Goal: Information Seeking & Learning: Understand process/instructions

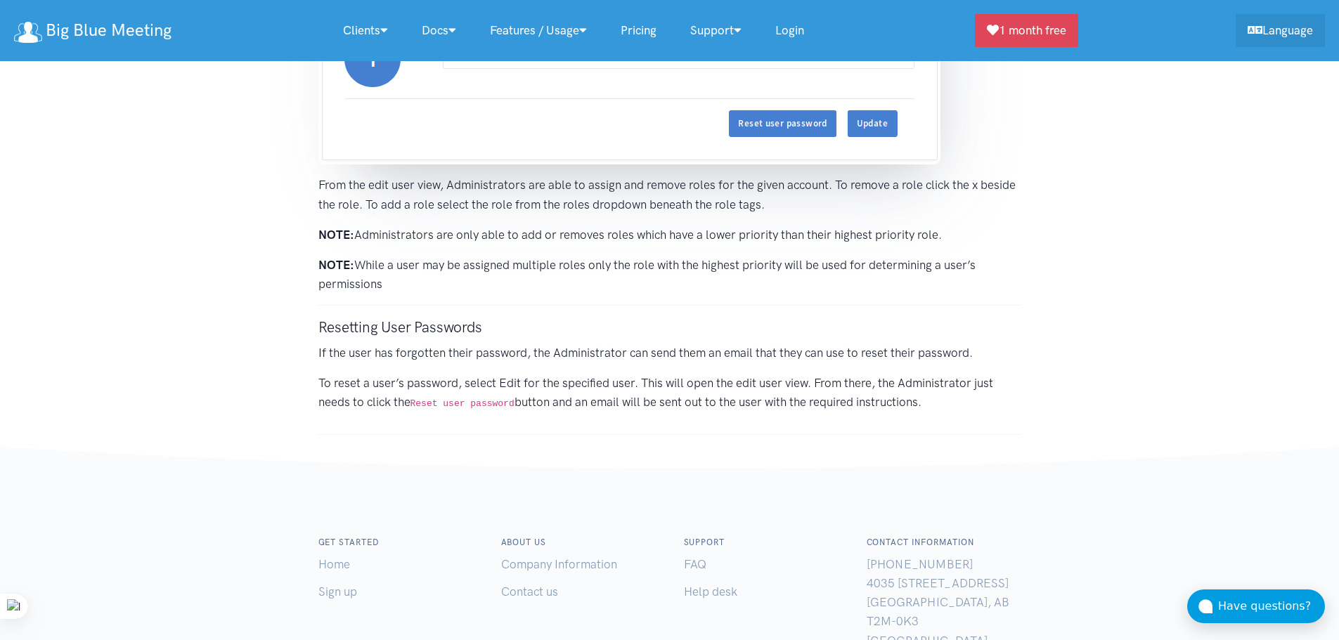
scroll to position [3864, 0]
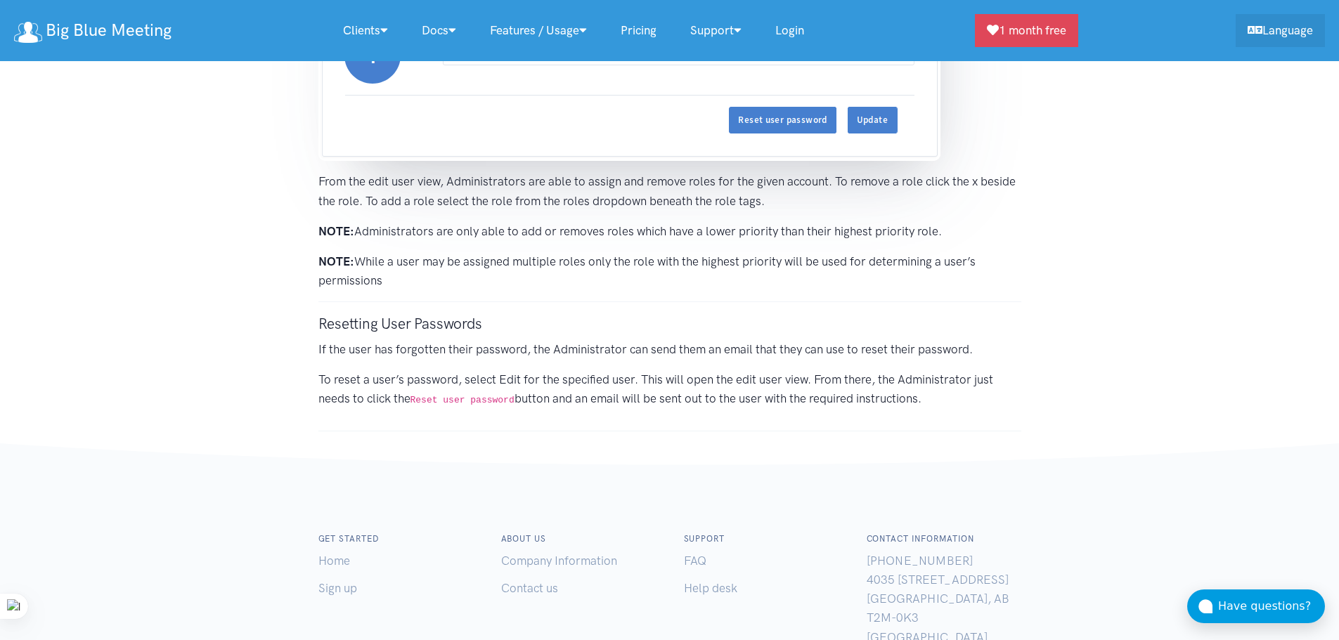
drag, startPoint x: 734, startPoint y: 327, endPoint x: 595, endPoint y: 357, distance: 141.7
click at [595, 357] on p "If the user has forgotten their password, the Administrator can send them an em…" at bounding box center [669, 349] width 703 height 19
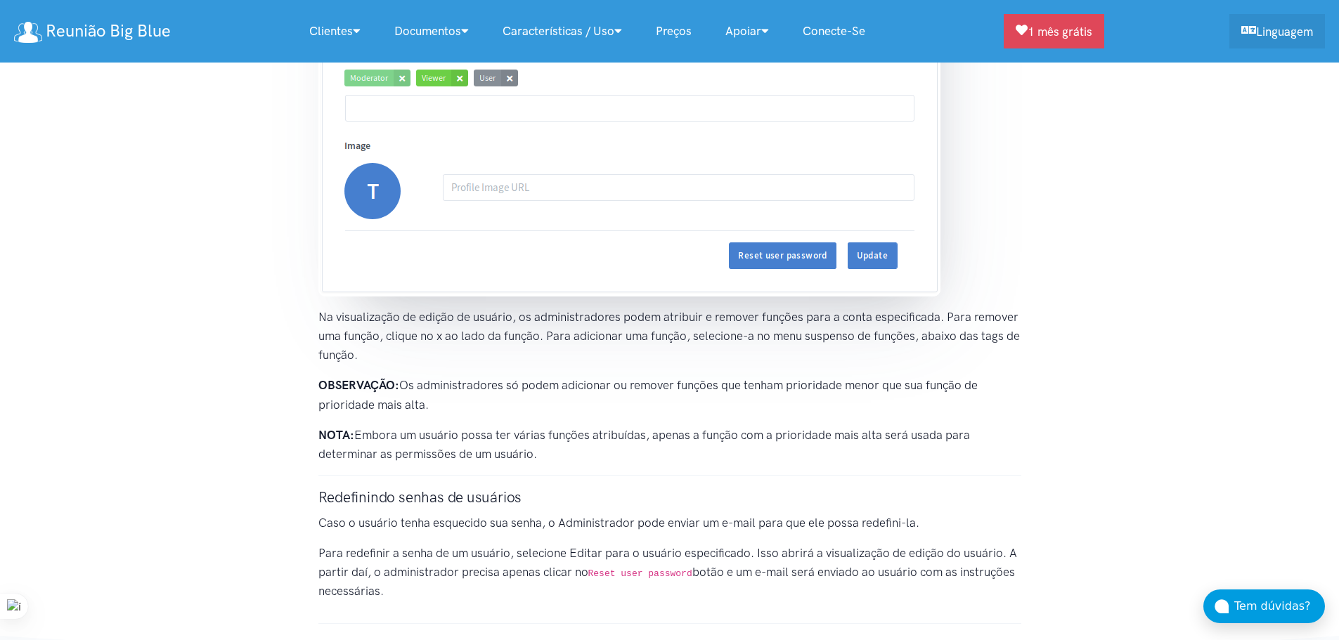
scroll to position [3922, 0]
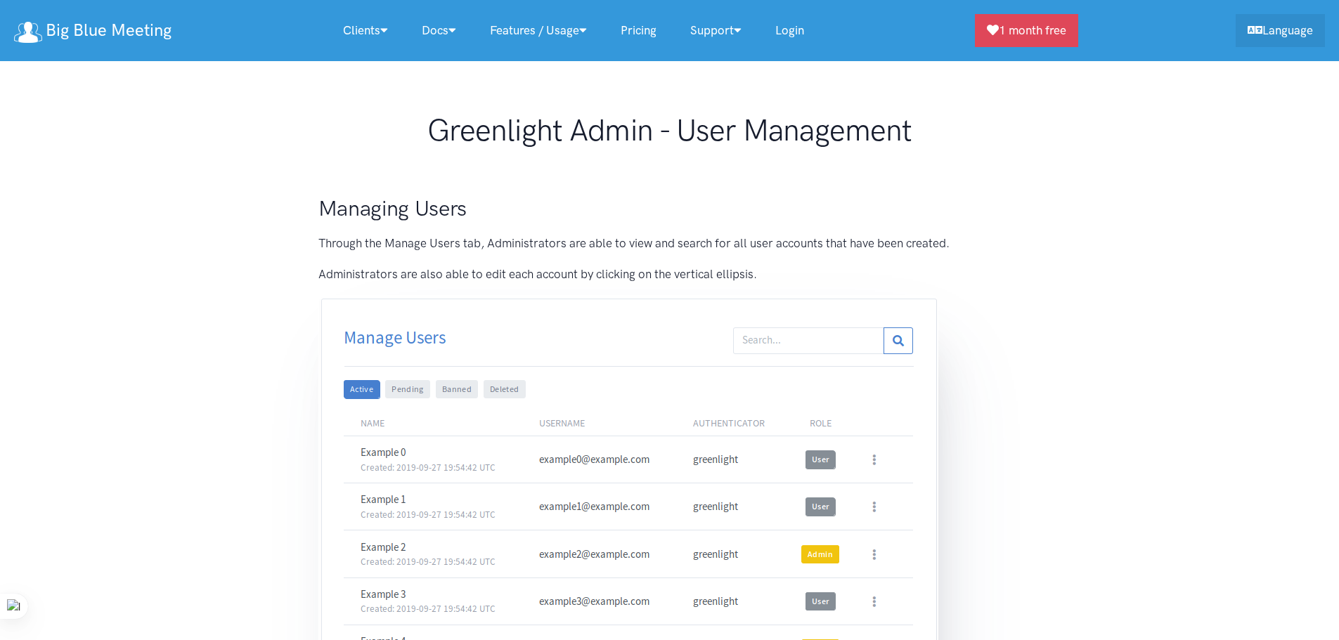
scroll to position [3864, 0]
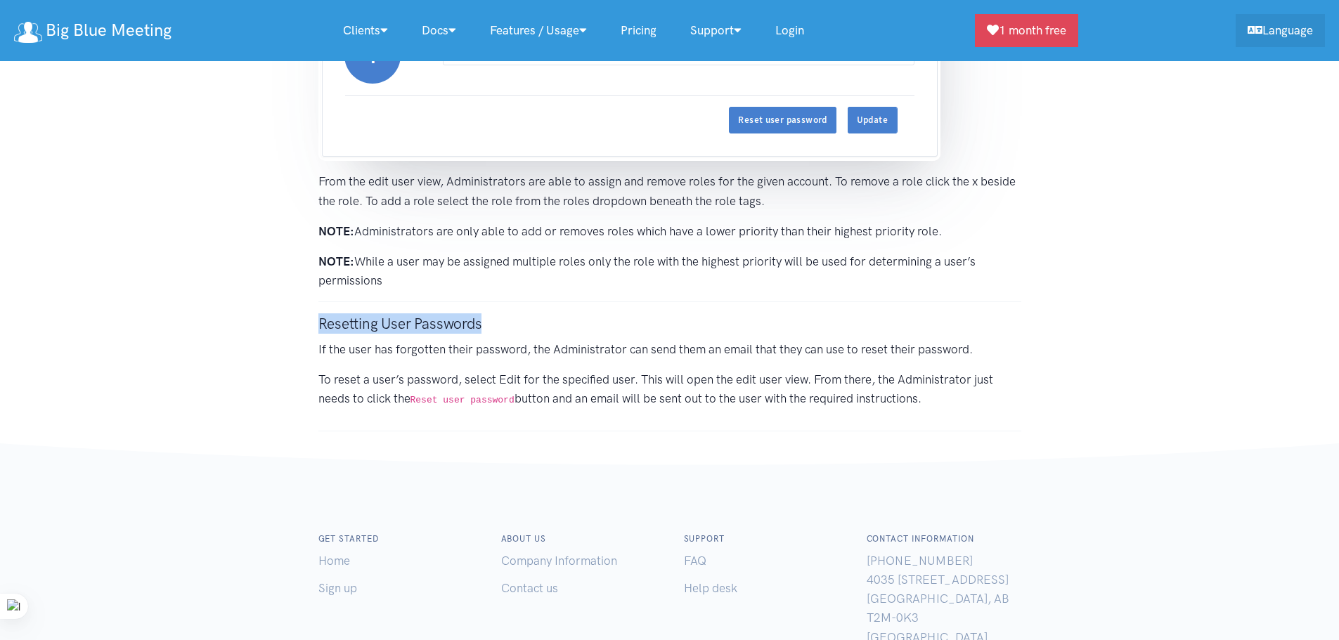
drag, startPoint x: 0, startPoint y: 0, endPoint x: 481, endPoint y: 318, distance: 576.6
click at [478, 317] on h3 "Resetting User Passwords" at bounding box center [669, 323] width 703 height 20
copy h3 "Resetting User Passwords"
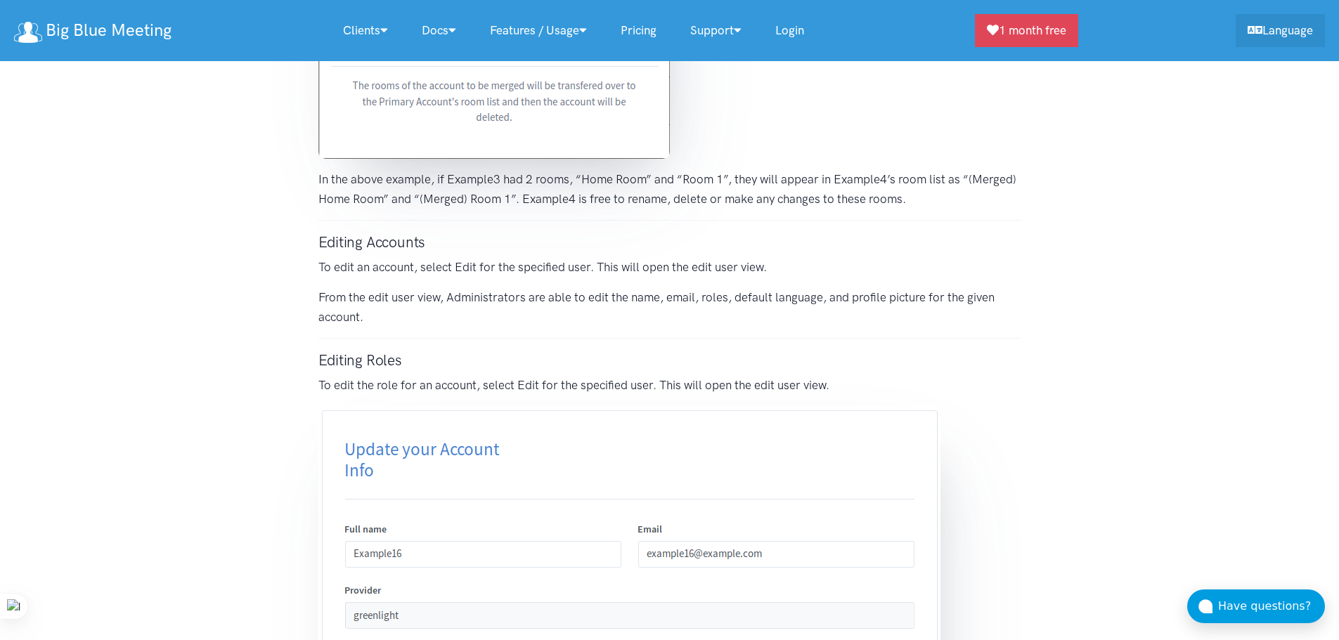
scroll to position [3021, 0]
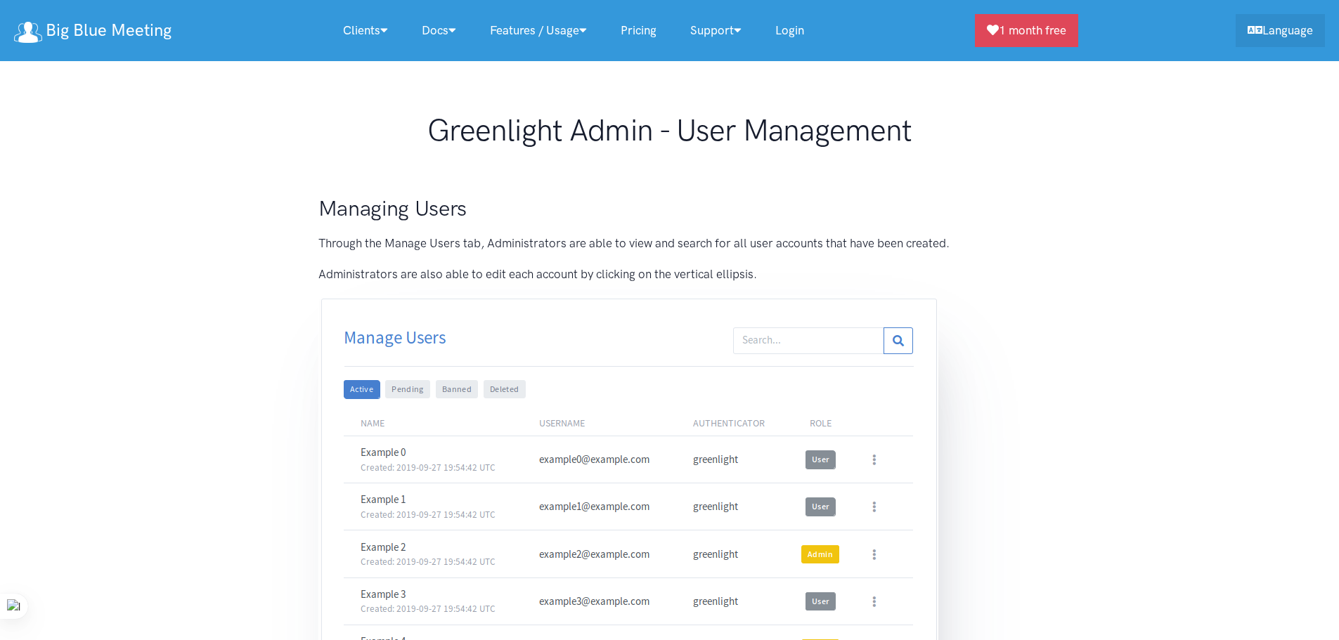
scroll to position [3860, 0]
